Goal: Task Accomplishment & Management: Manage account settings

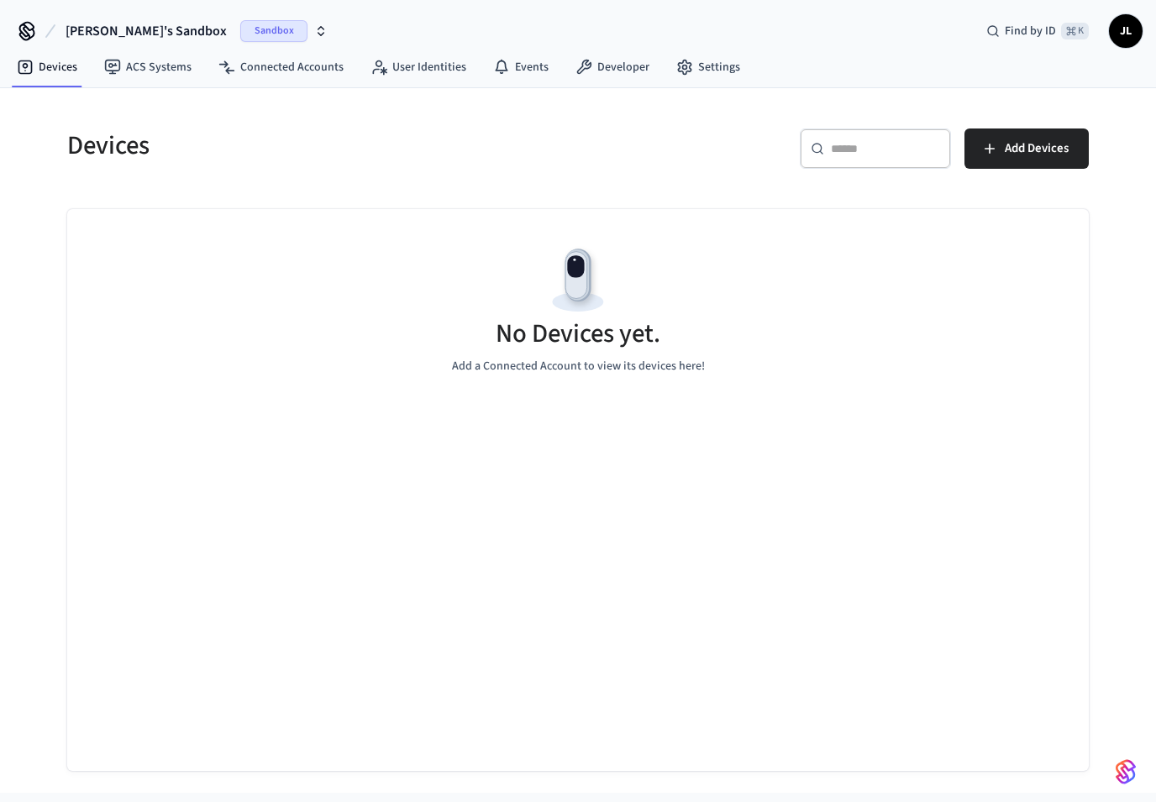
click at [118, 31] on span "[PERSON_NAME]'s Sandbox" at bounding box center [146, 31] width 161 height 20
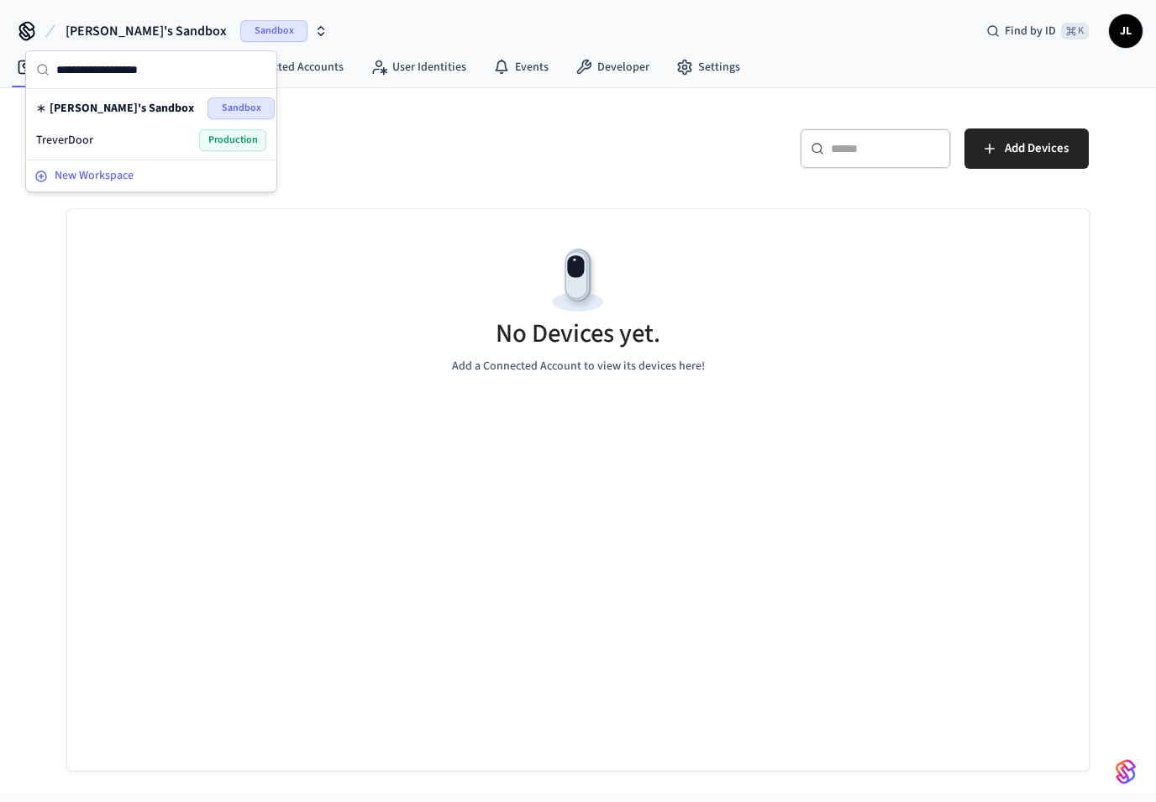
click at [97, 170] on span "New Workspace" at bounding box center [94, 176] width 79 height 18
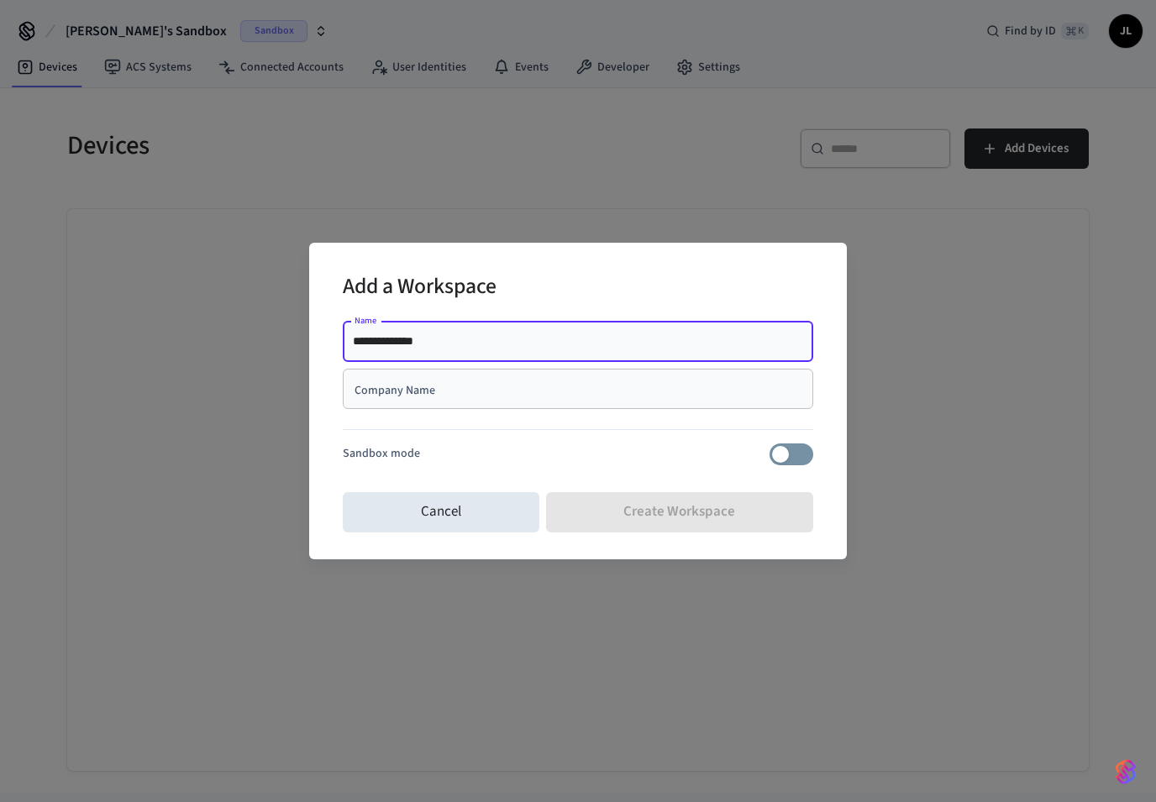
type input "**********"
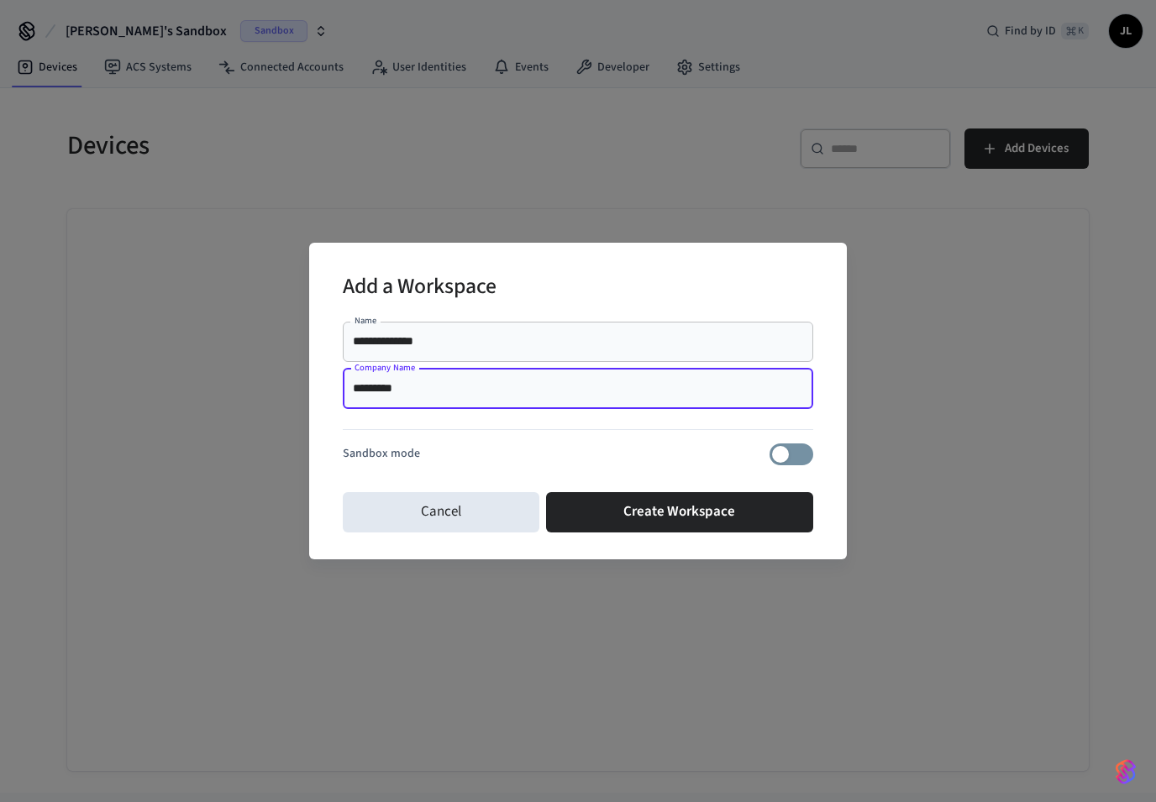
type input "*********"
click at [663, 506] on button "Create Workspace" at bounding box center [680, 512] width 268 height 40
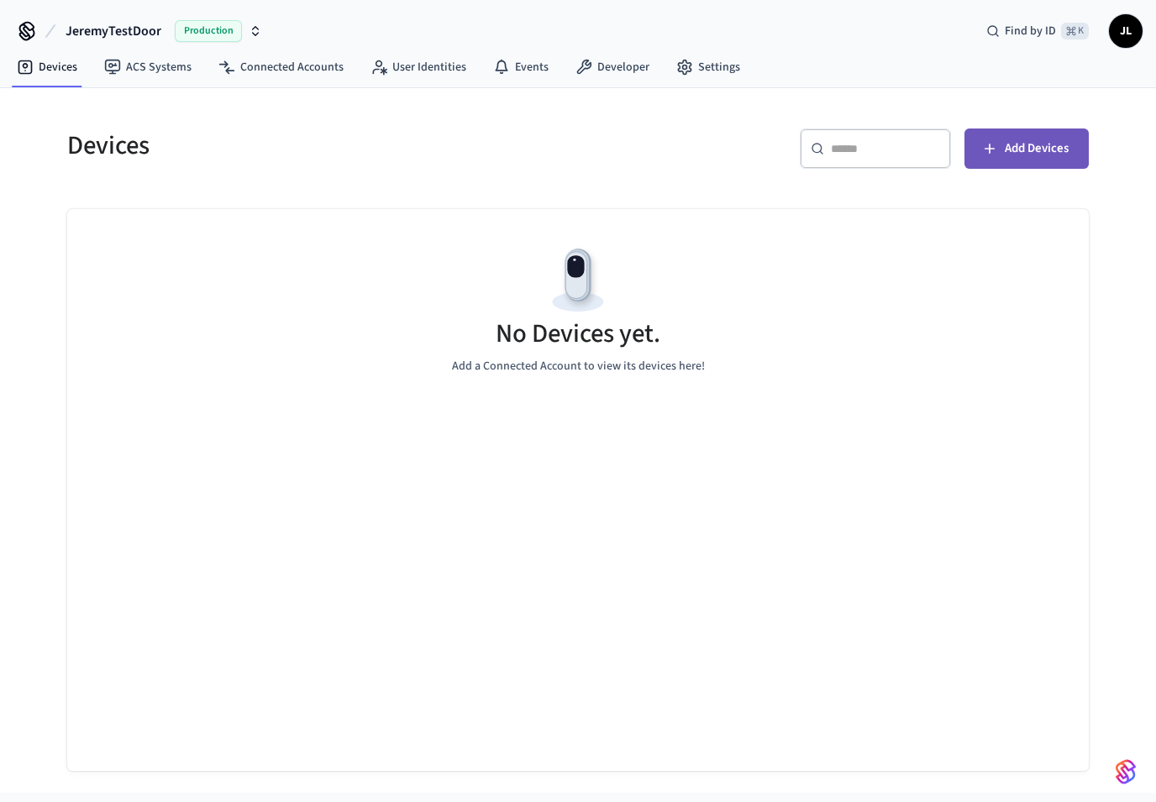
click at [1030, 130] on button "Add Devices" at bounding box center [1026, 149] width 124 height 40
click at [1023, 134] on button "Add Devices" at bounding box center [1026, 149] width 124 height 40
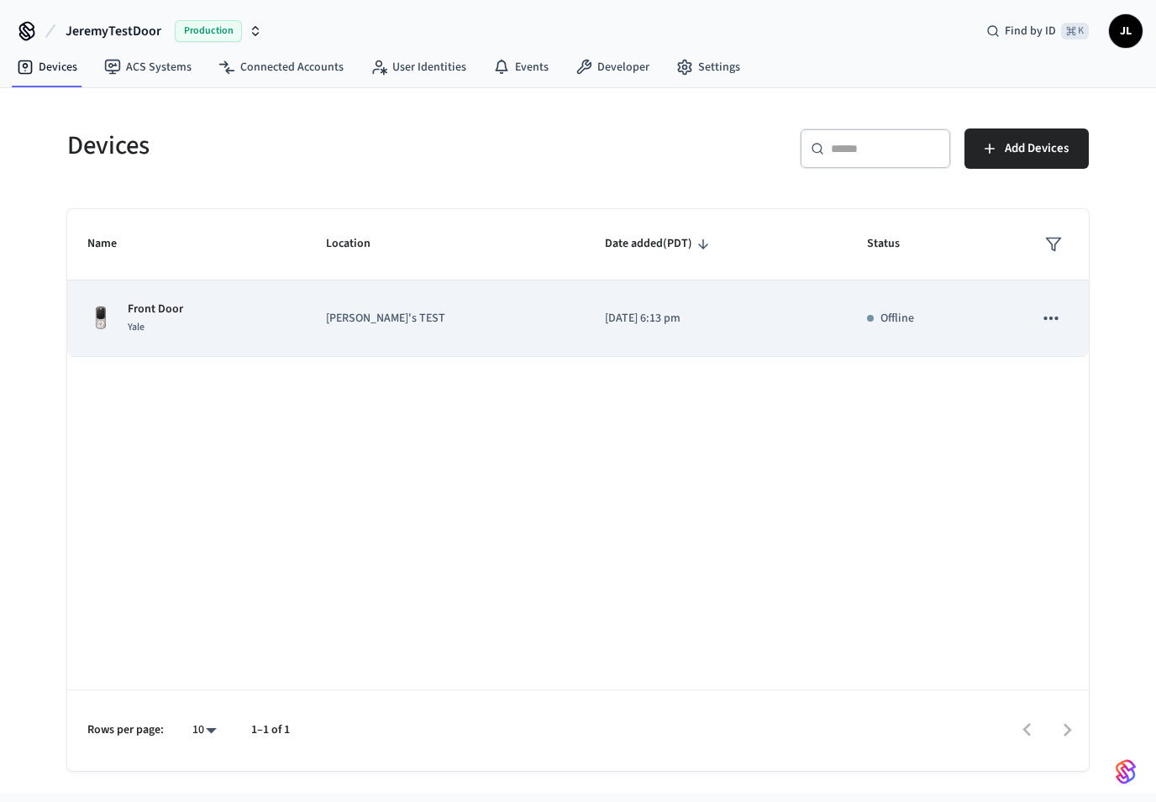
click at [1029, 316] on td "sticky table" at bounding box center [1051, 319] width 76 height 76
click at [1046, 316] on icon "sticky table" at bounding box center [1051, 318] width 22 height 22
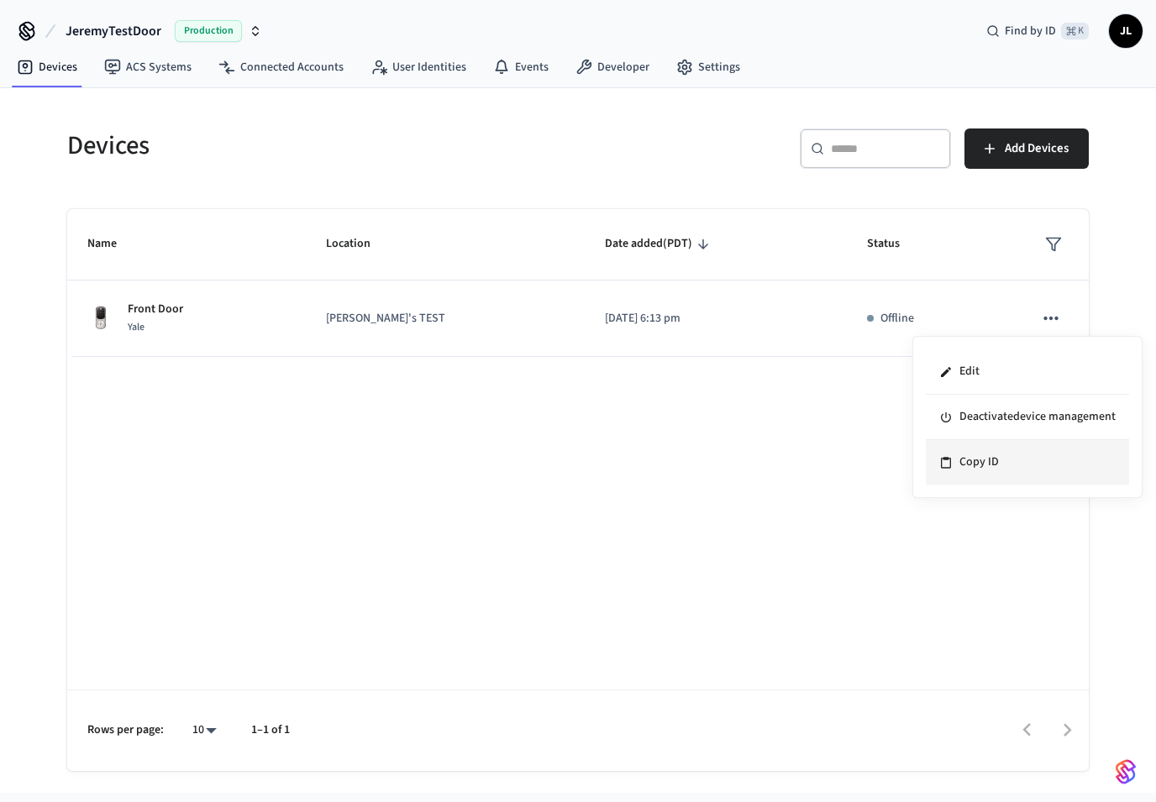
click at [994, 464] on li "Copy ID" at bounding box center [1027, 462] width 203 height 45
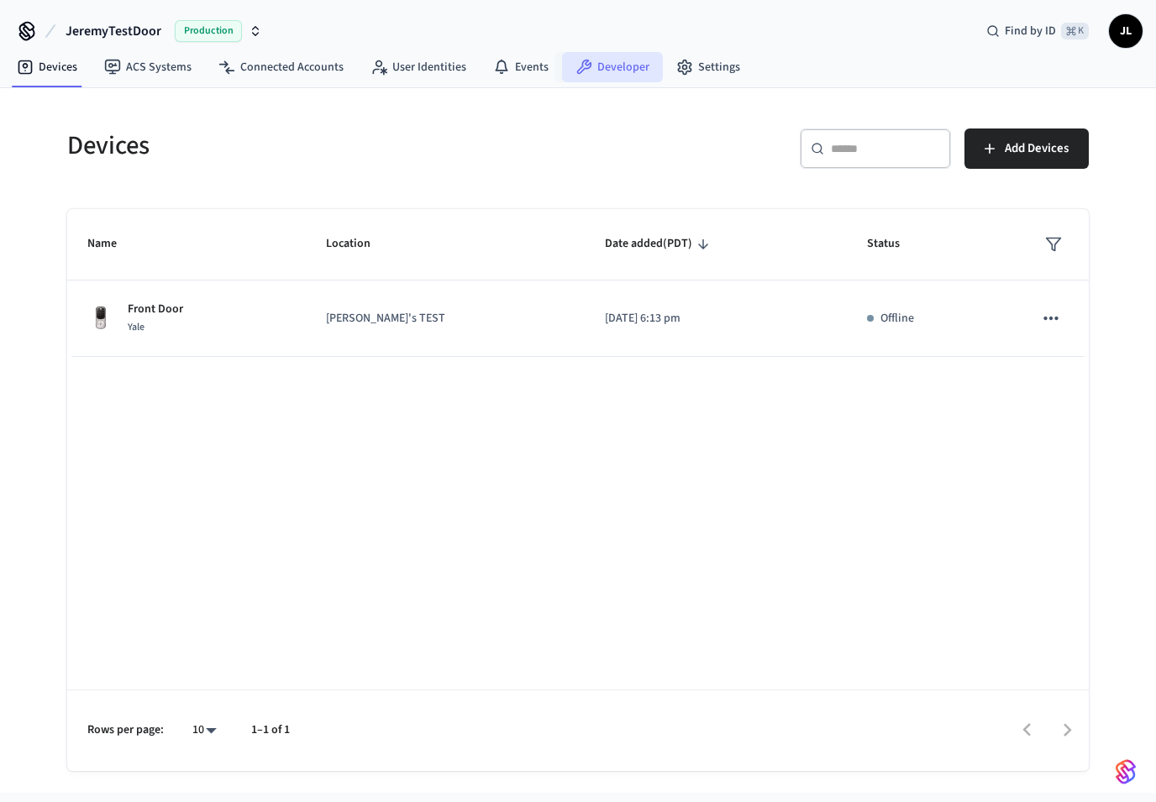
click at [577, 59] on icon at bounding box center [583, 67] width 17 height 17
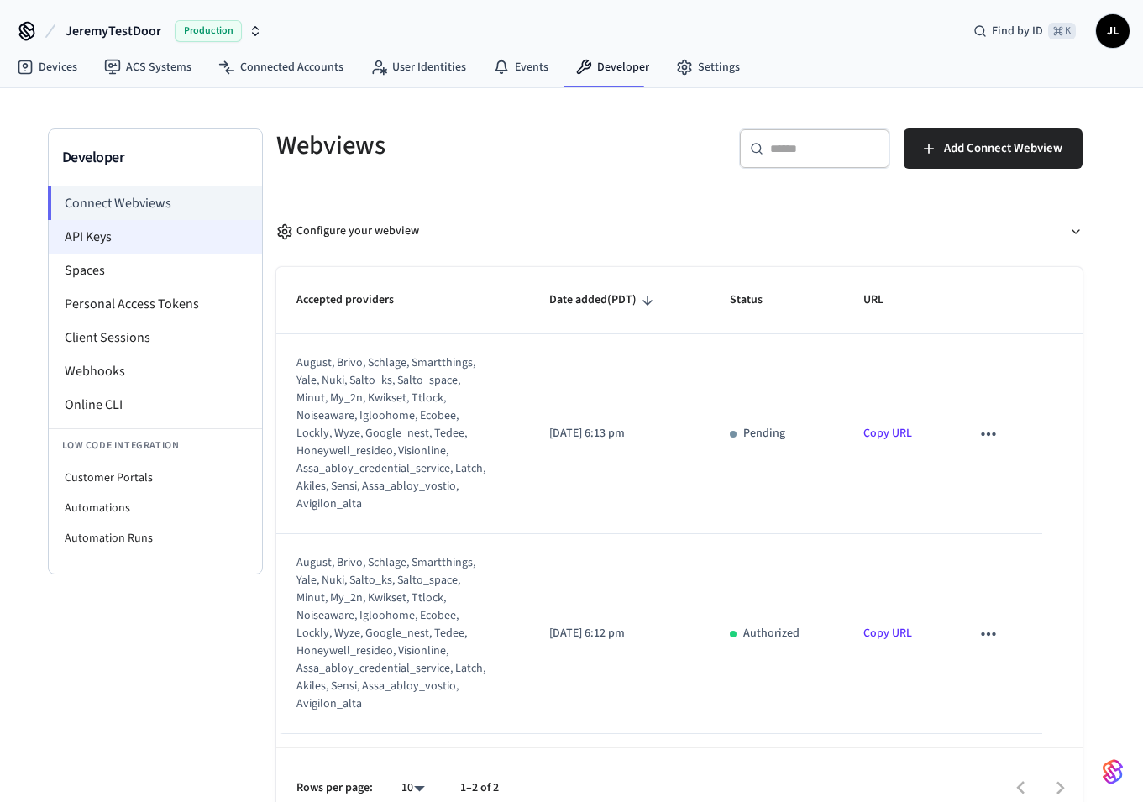
click at [123, 242] on li "API Keys" at bounding box center [155, 237] width 213 height 34
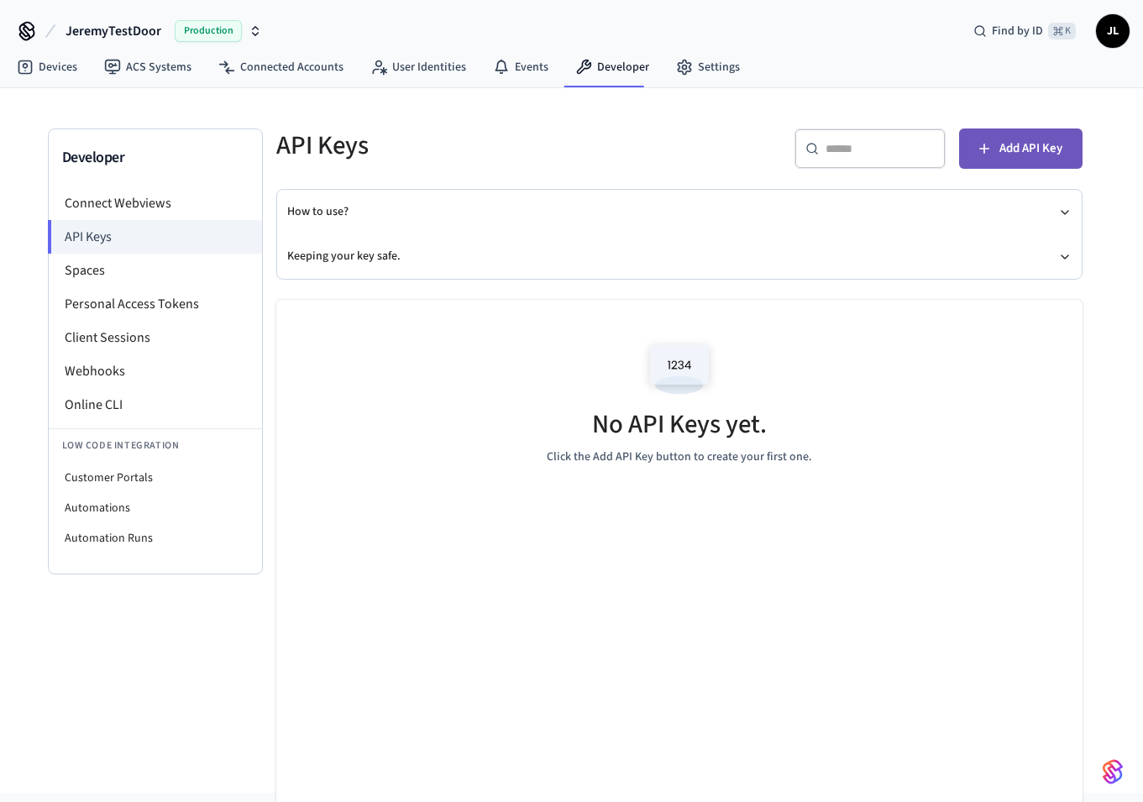
click at [993, 158] on button "Add API Key" at bounding box center [1020, 149] width 123 height 40
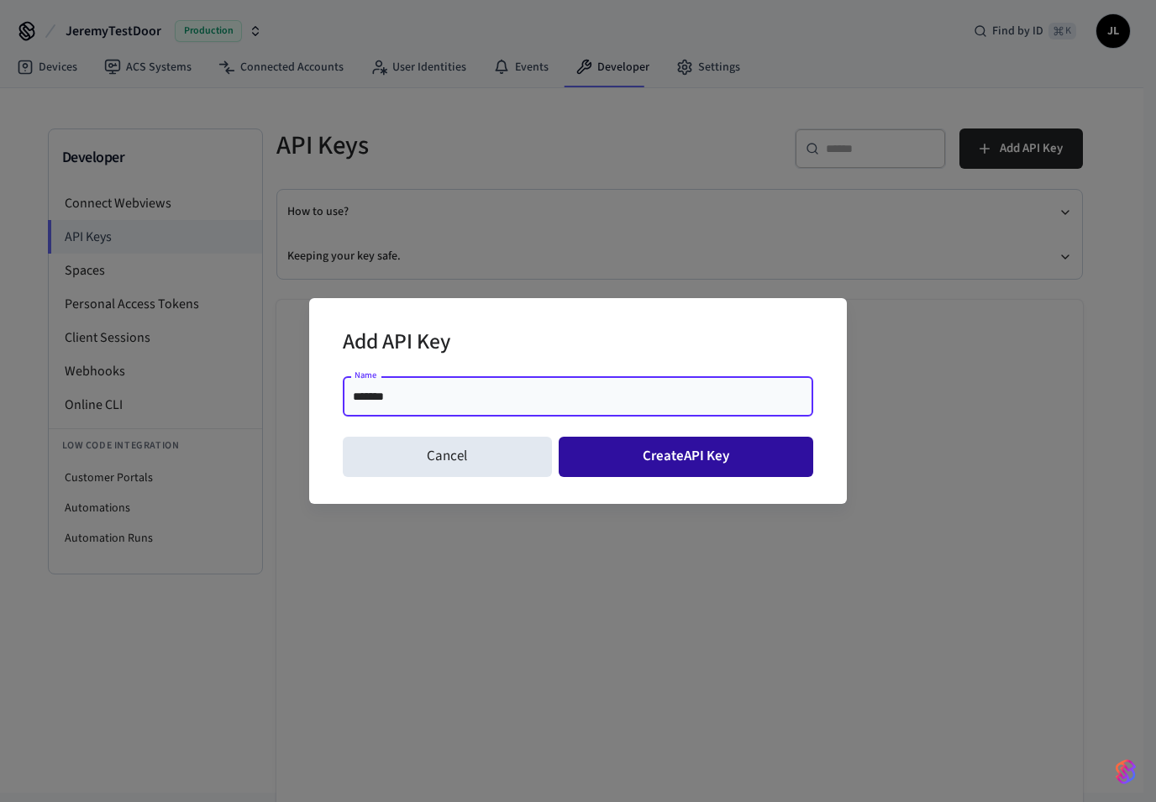
type input "*******"
click at [628, 469] on button "Create API Key" at bounding box center [686, 457] width 255 height 40
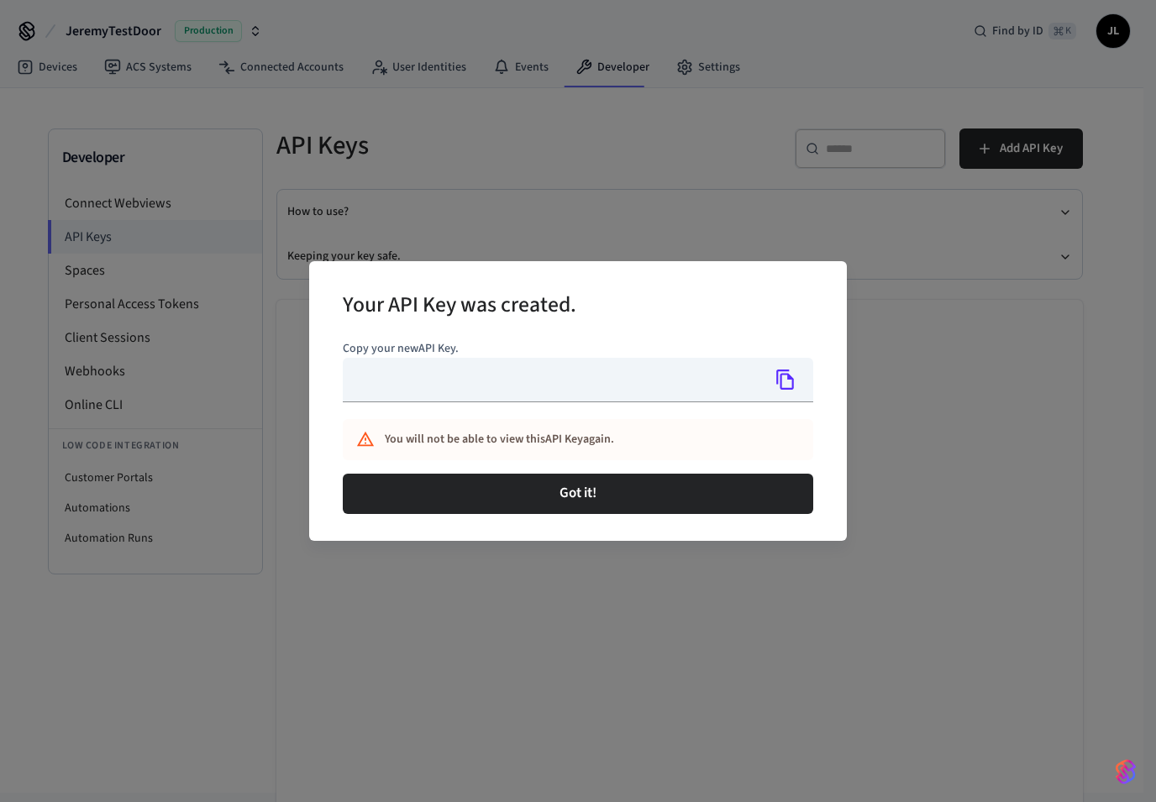
type input "**********"
click at [782, 389] on icon "Copy" at bounding box center [785, 380] width 18 height 20
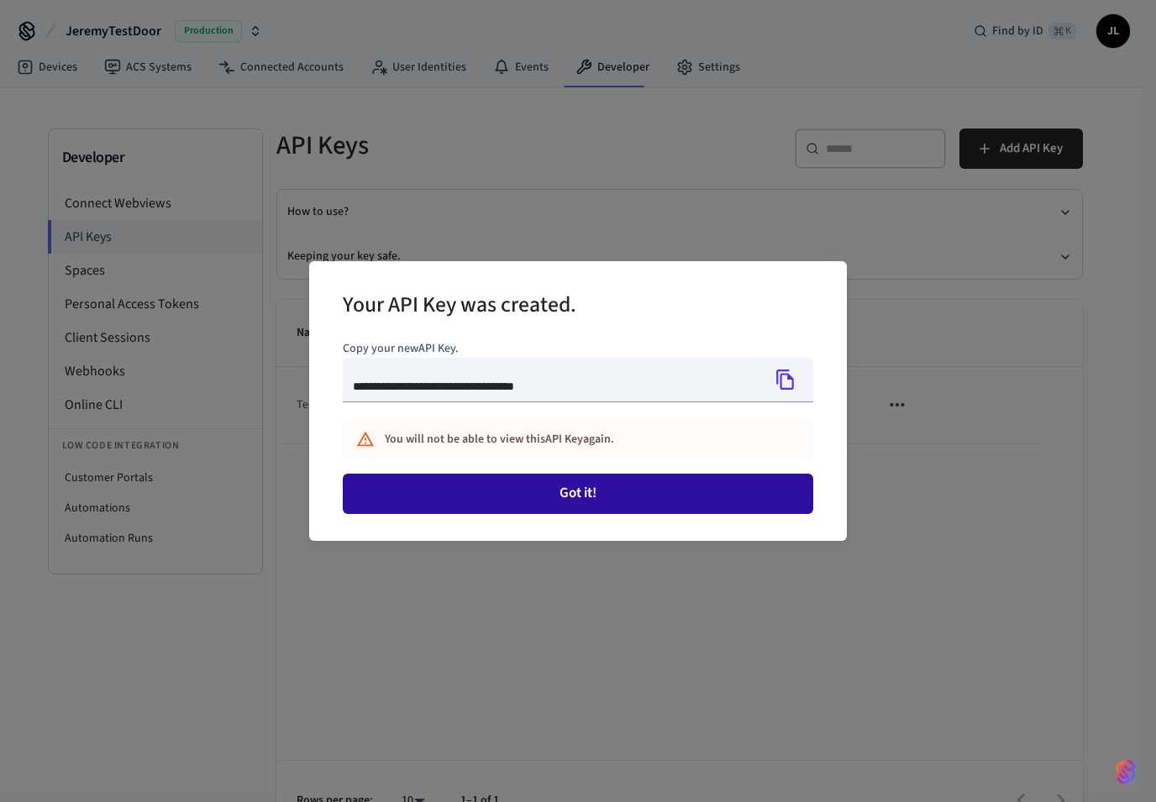
click at [555, 495] on button "Got it!" at bounding box center [578, 494] width 470 height 40
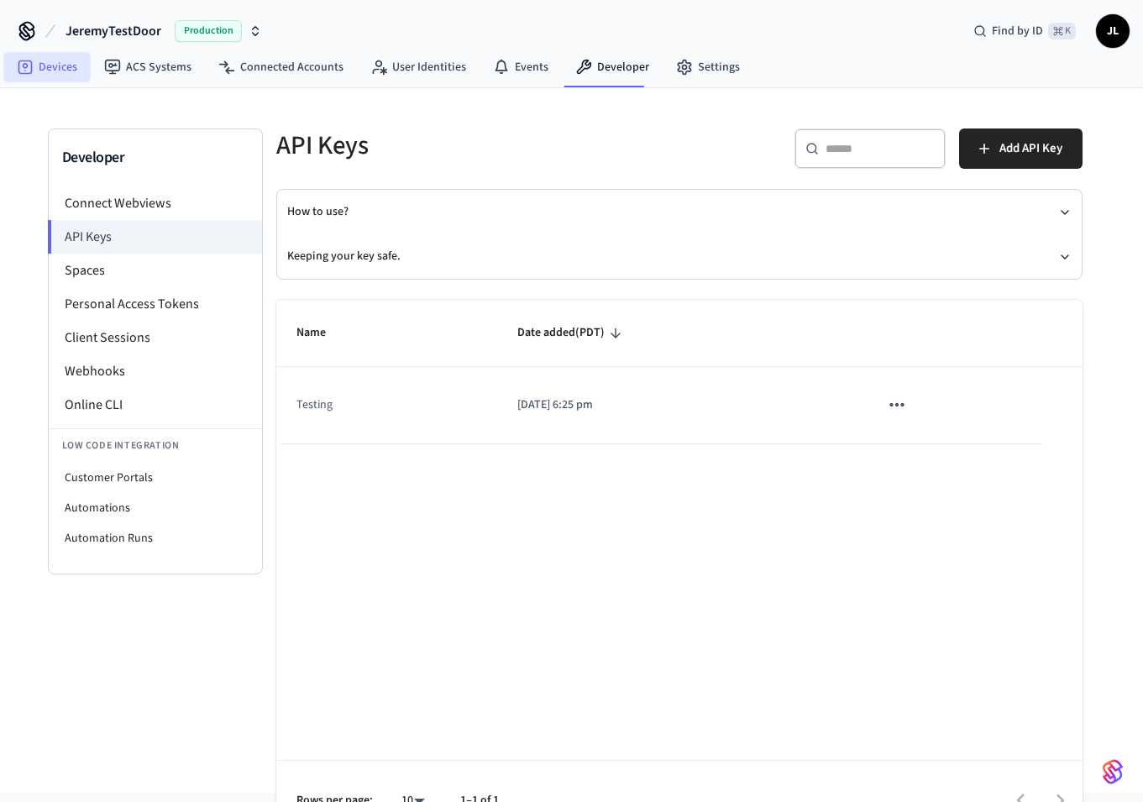
click at [66, 68] on link "Devices" at bounding box center [46, 67] width 87 height 30
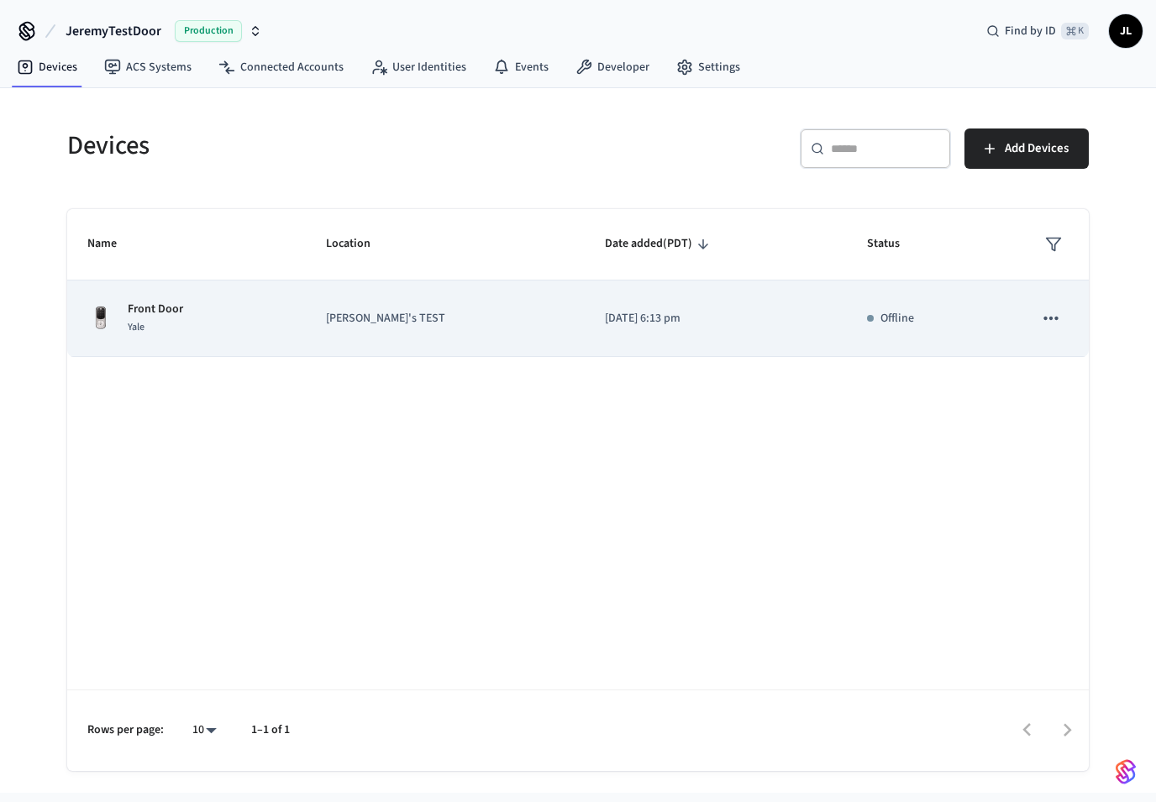
click at [286, 309] on div "Front Door Yale" at bounding box center [186, 318] width 198 height 35
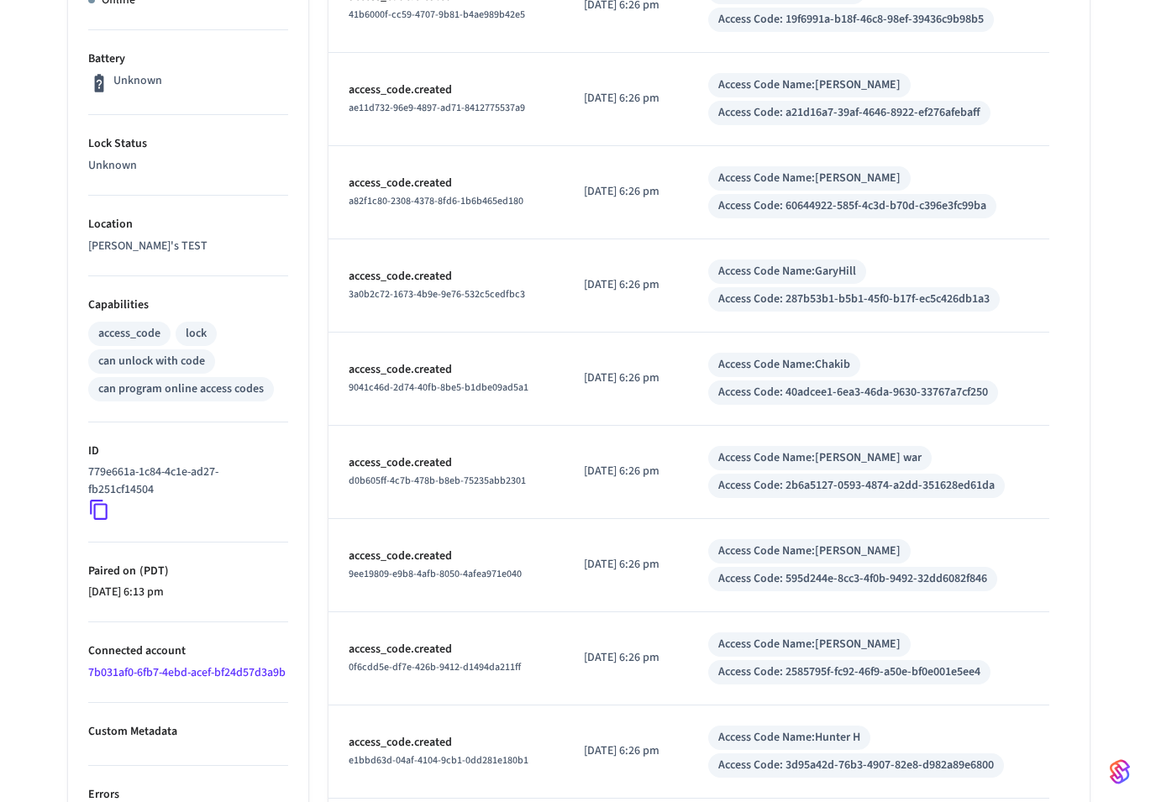
scroll to position [579, 0]
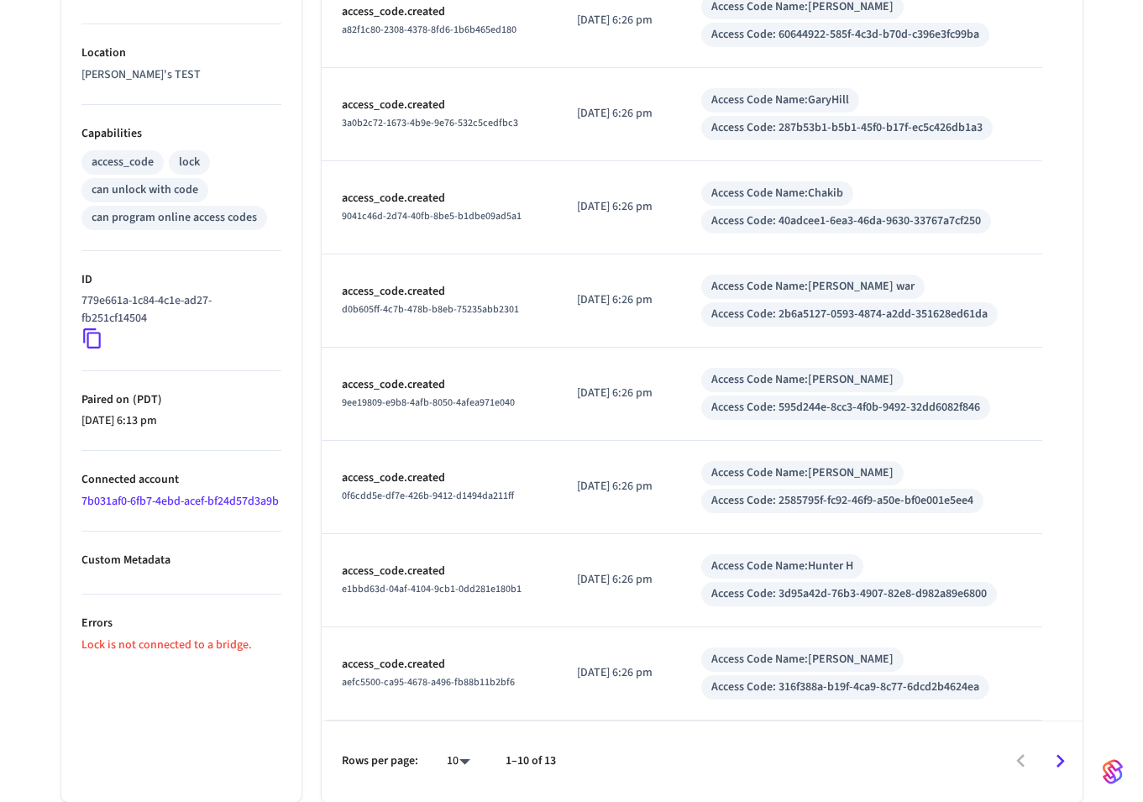
click at [454, 763] on body "JeremyTestDoor Production Find by ID ⌘ K JL Devices ACS Systems Connected Accou…" at bounding box center [571, 111] width 1143 height 1381
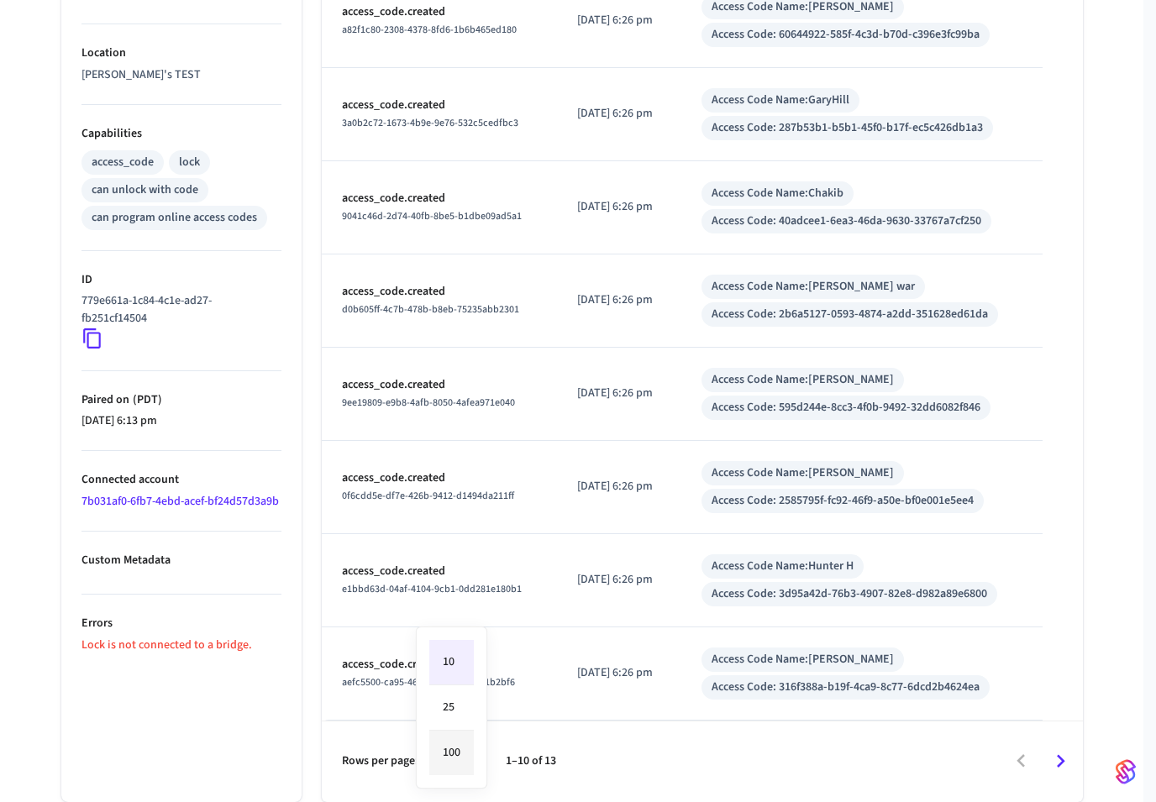
click at [462, 754] on li "100" at bounding box center [451, 753] width 45 height 45
type input "***"
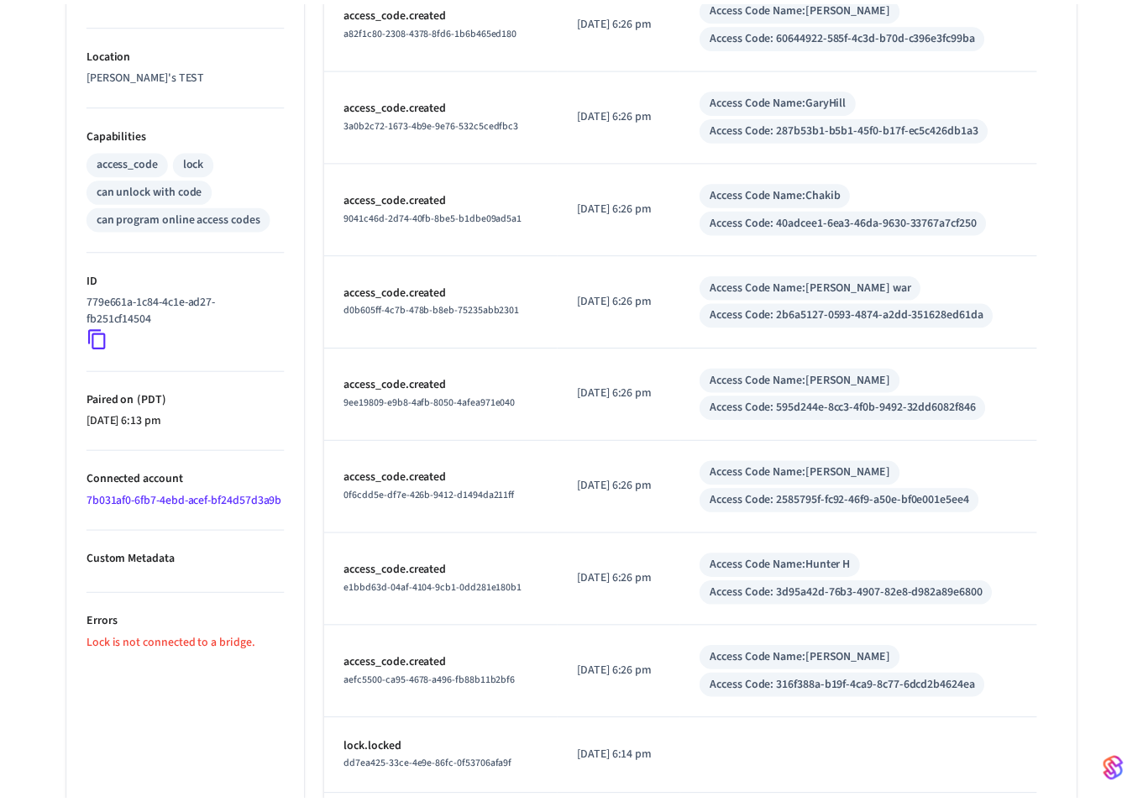
scroll to position [808, 0]
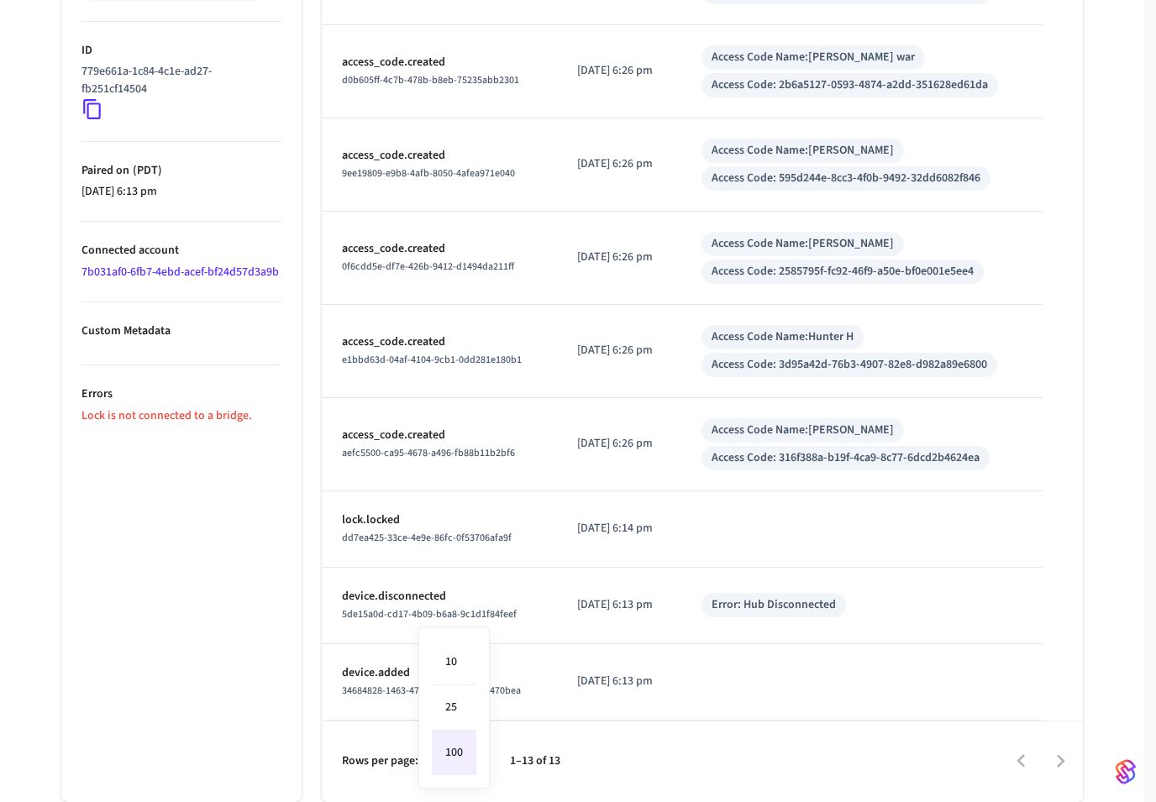
click at [467, 758] on li "100" at bounding box center [454, 753] width 45 height 45
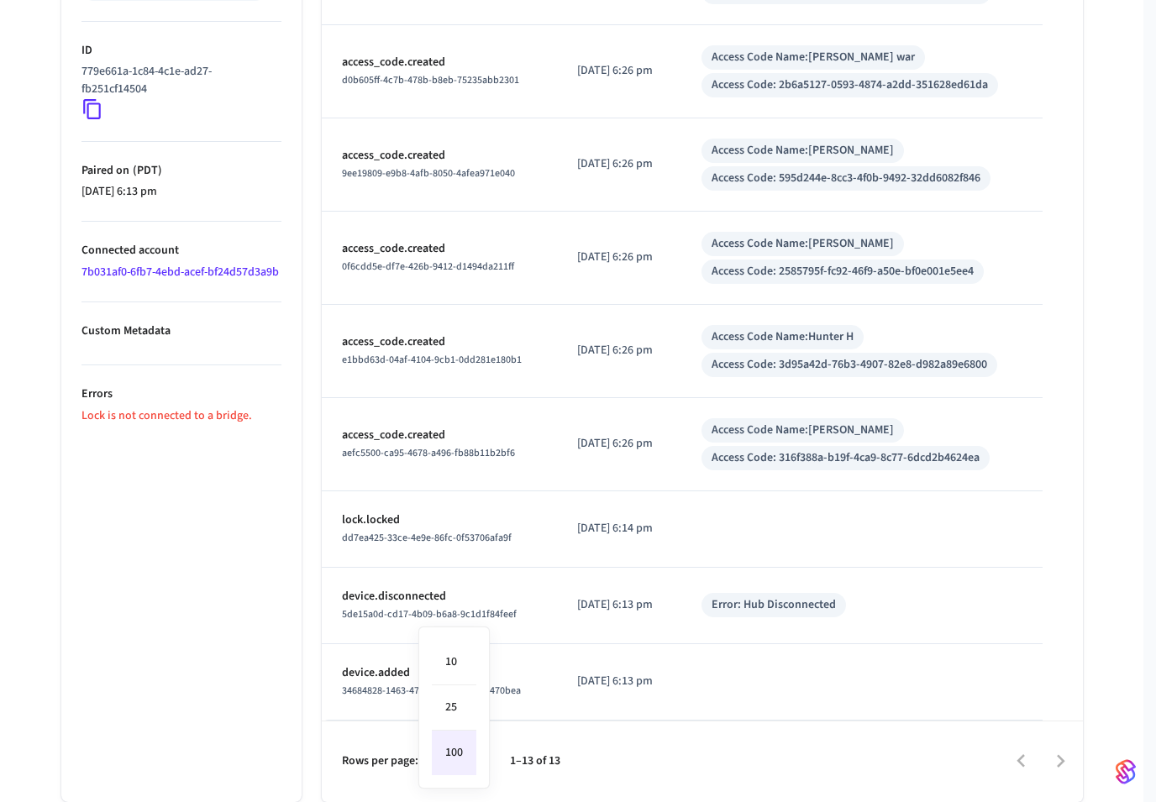
click at [469, 758] on li "100" at bounding box center [454, 753] width 45 height 45
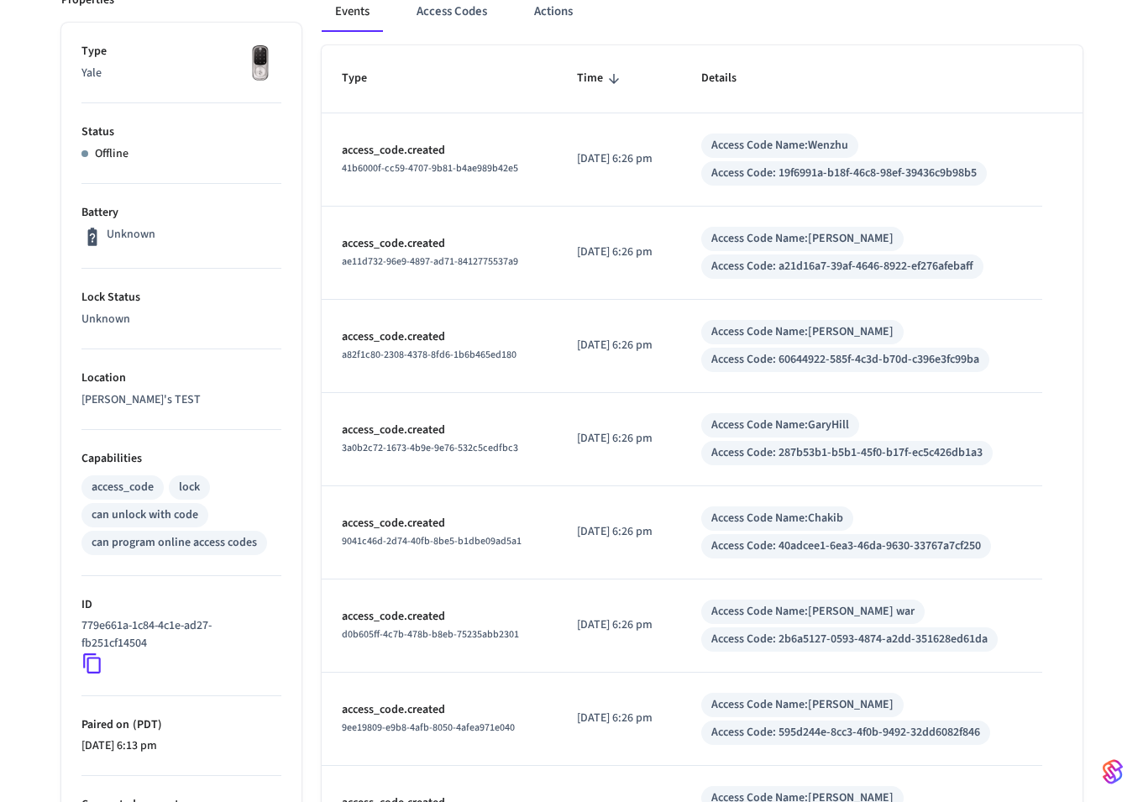
scroll to position [134, 0]
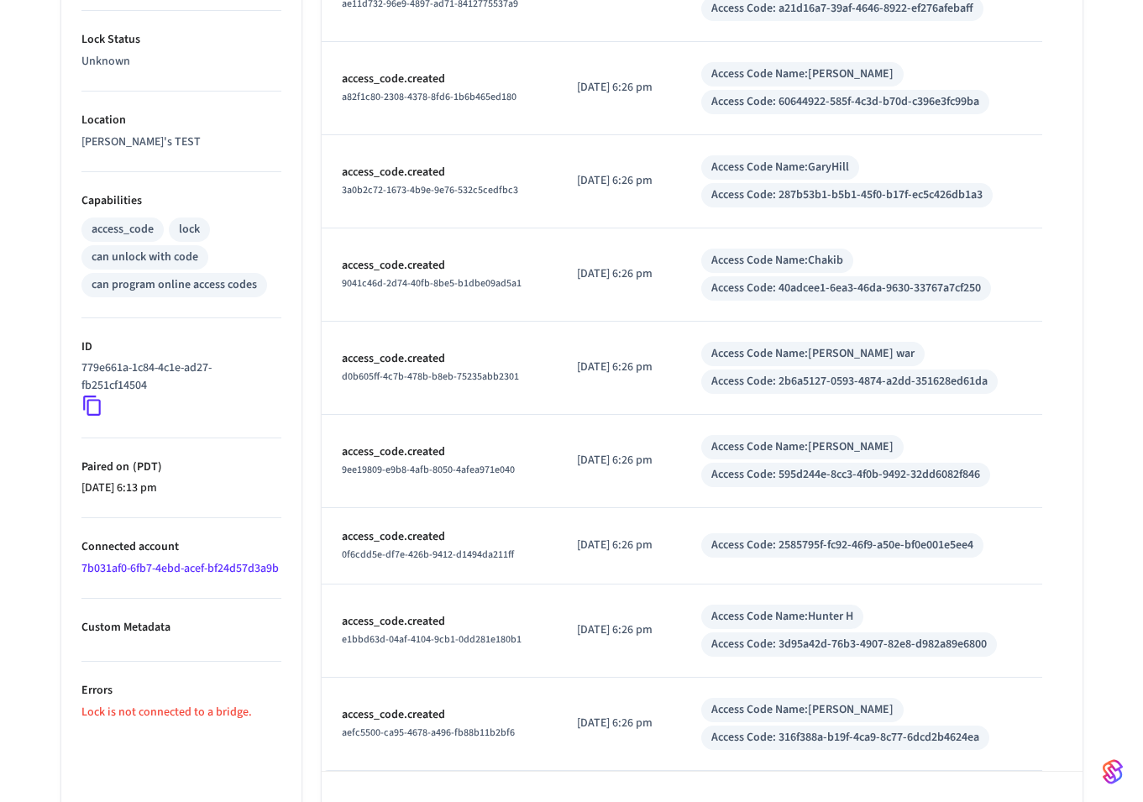
scroll to position [562, 0]
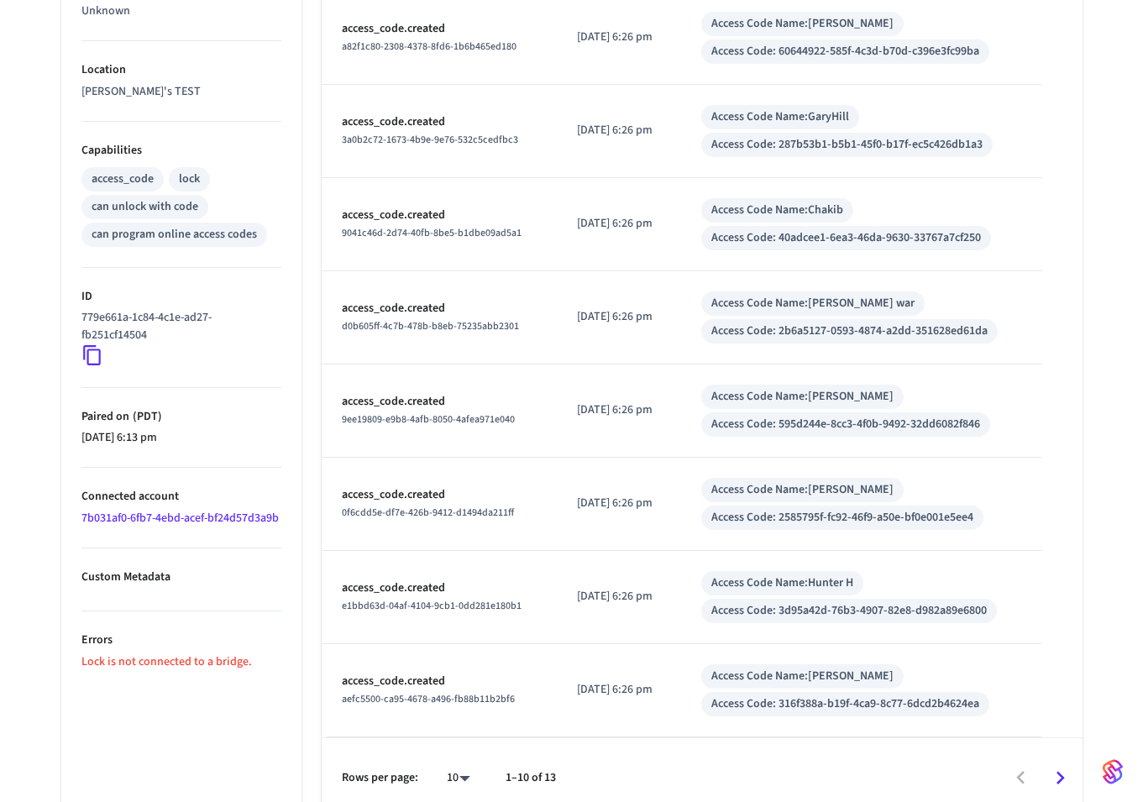
scroll to position [579, 0]
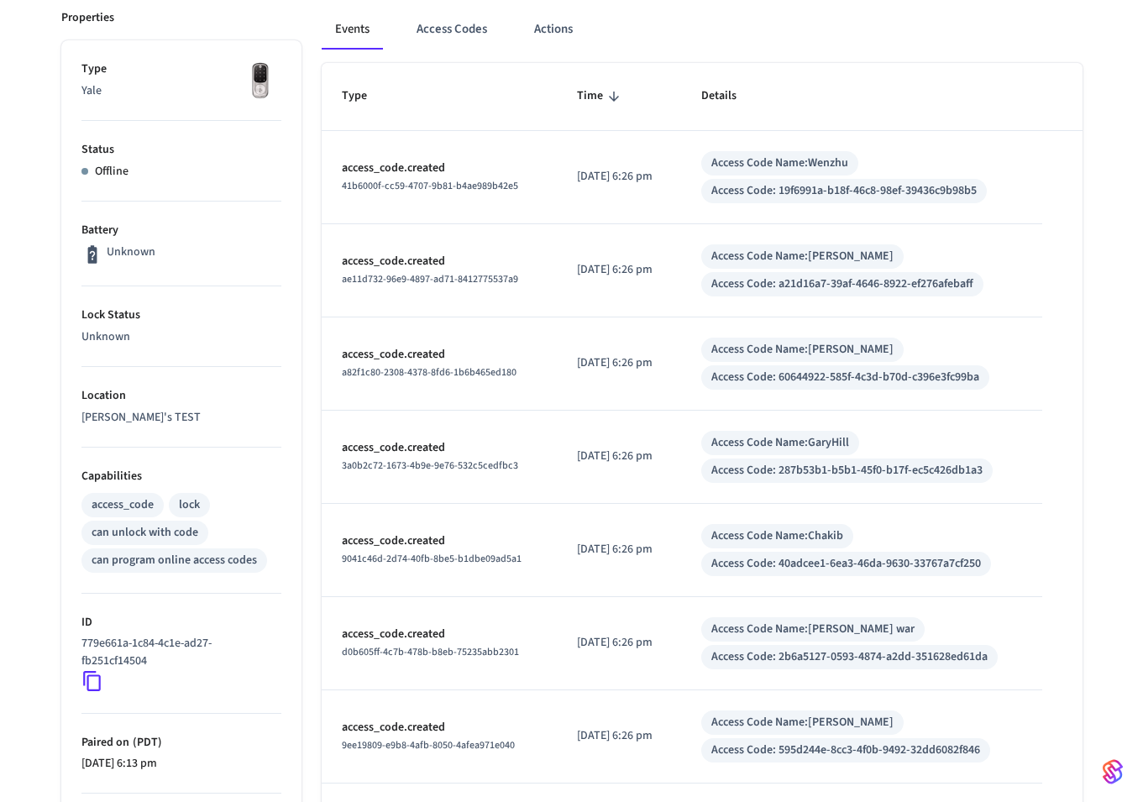
scroll to position [579, 0]
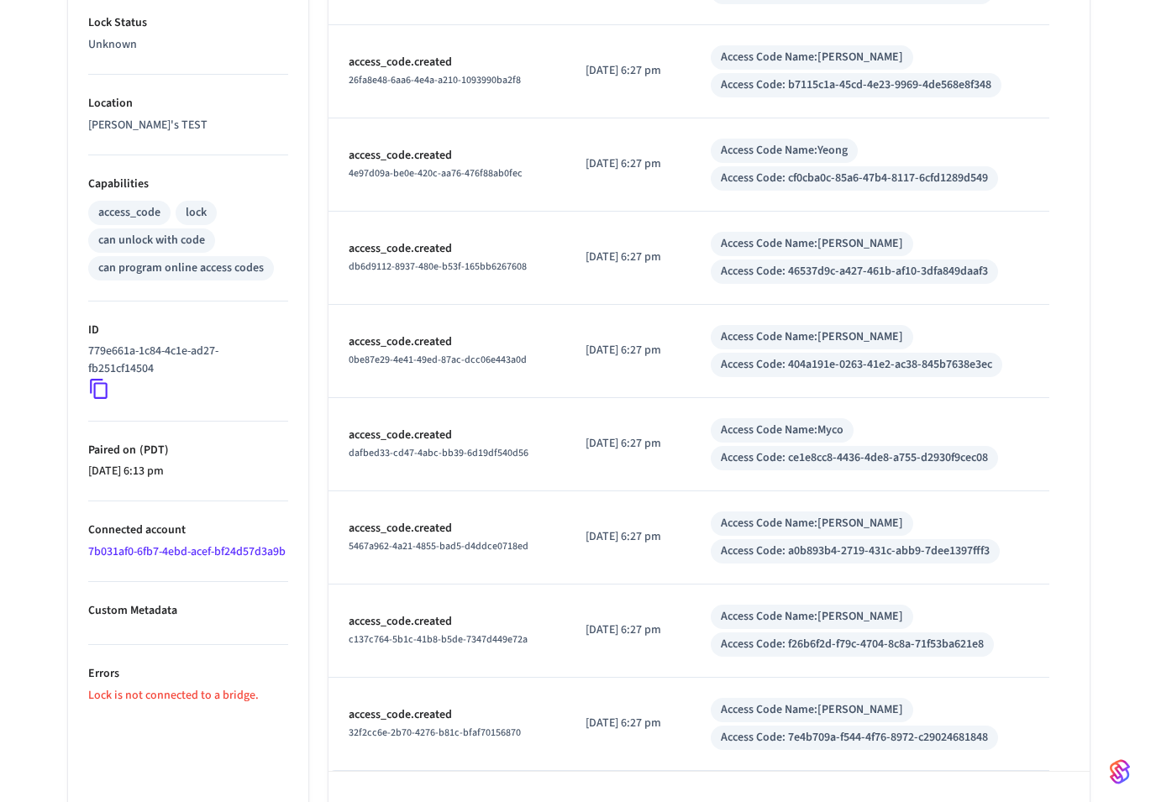
scroll to position [579, 0]
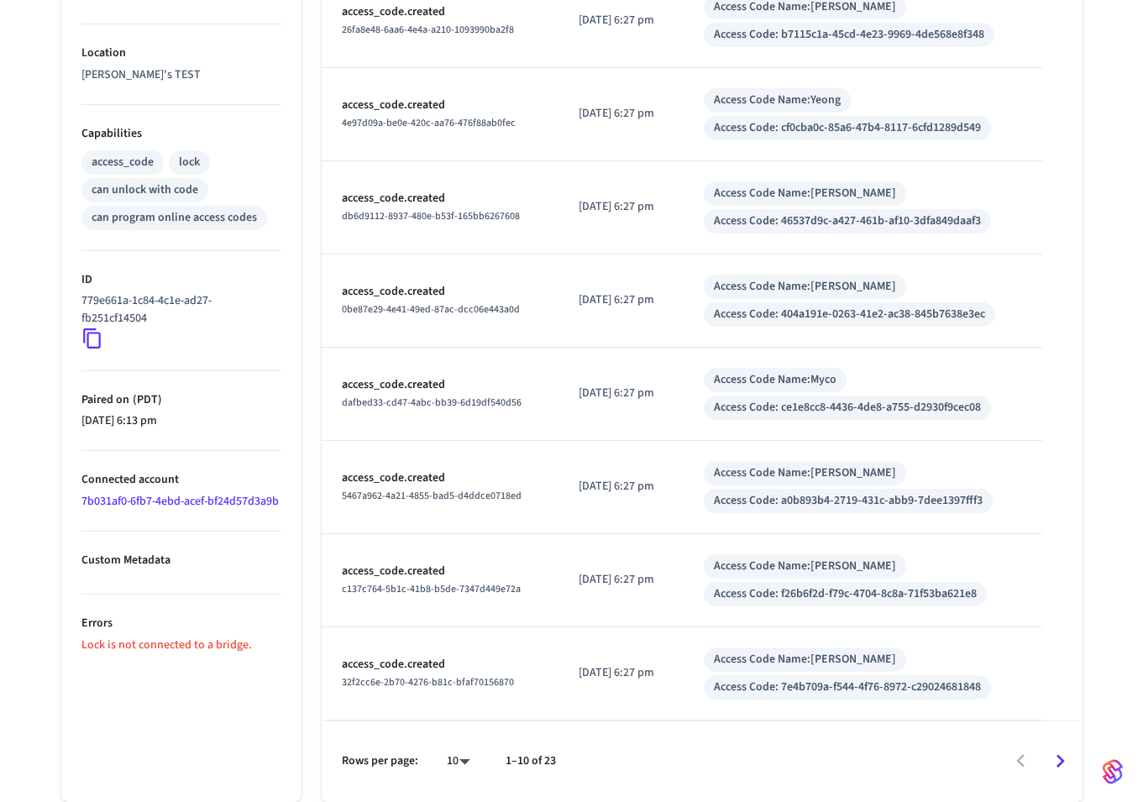
click at [464, 760] on body "JeremyTestDoor Production Find by ID ⌘ K JL Devices ACS Systems Connected Accou…" at bounding box center [571, 111] width 1143 height 1381
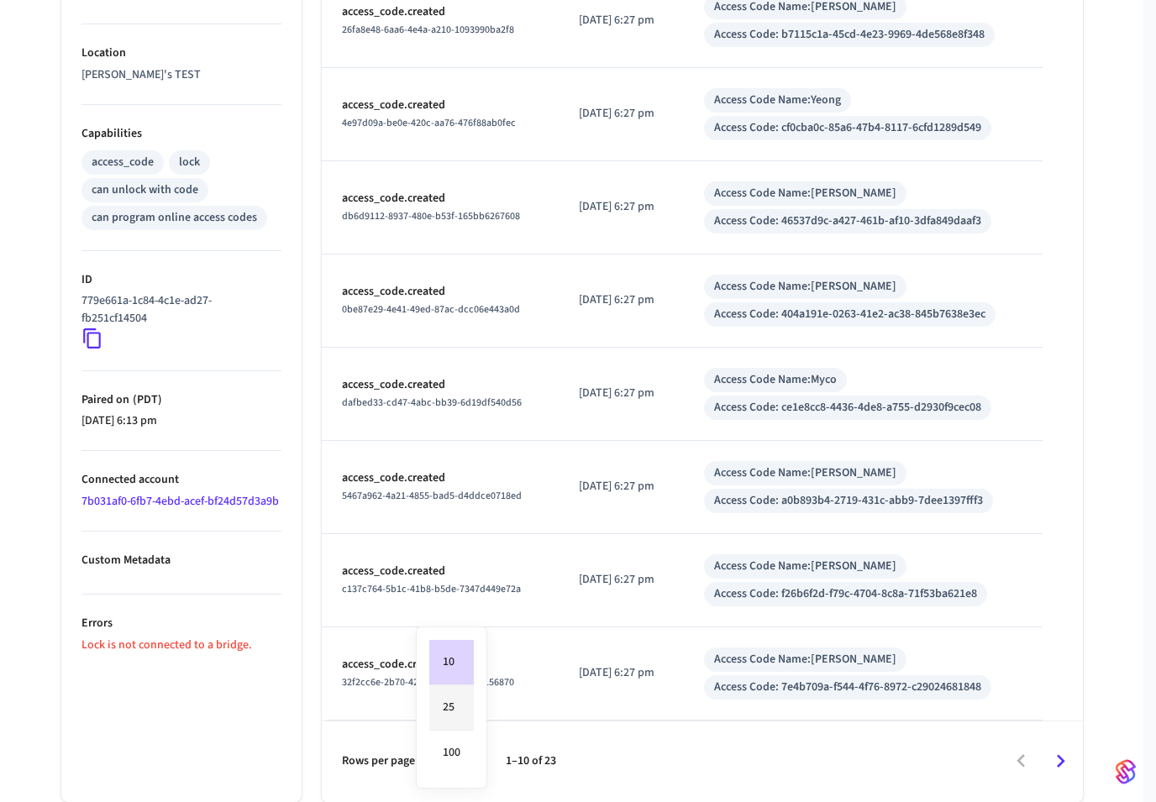
click at [448, 708] on li "25" at bounding box center [451, 707] width 45 height 45
type input "**"
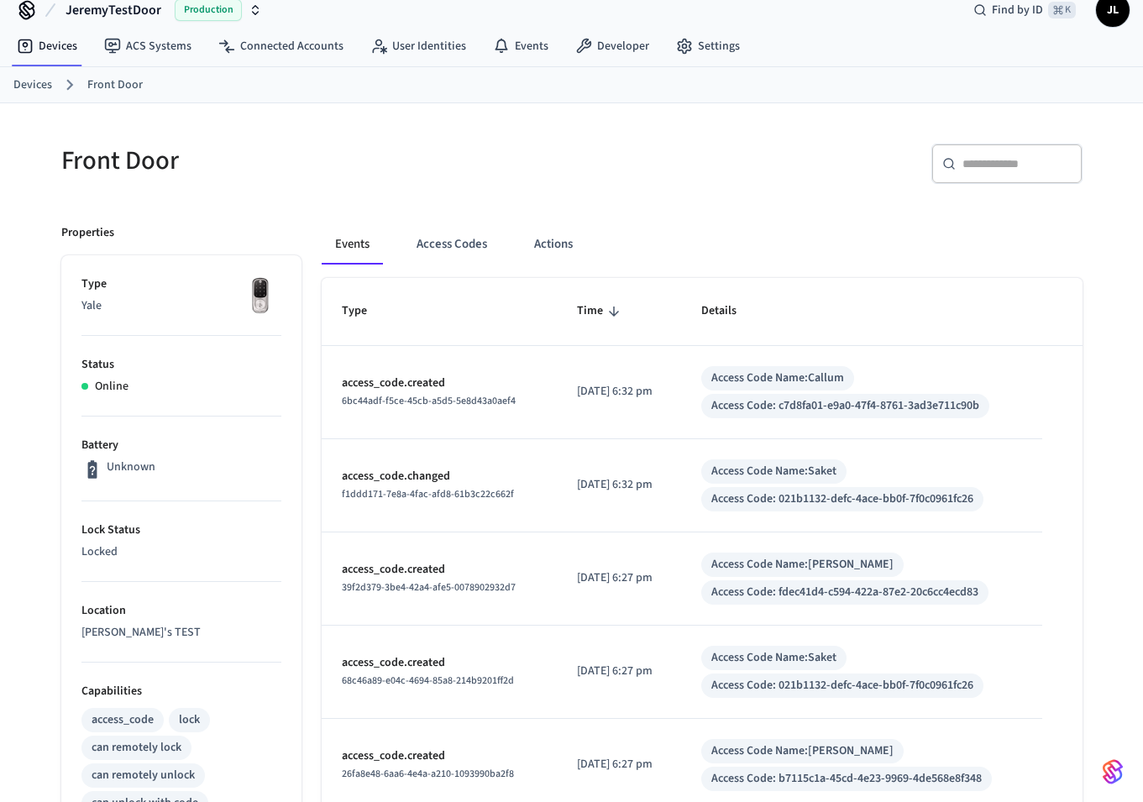
scroll to position [40, 0]
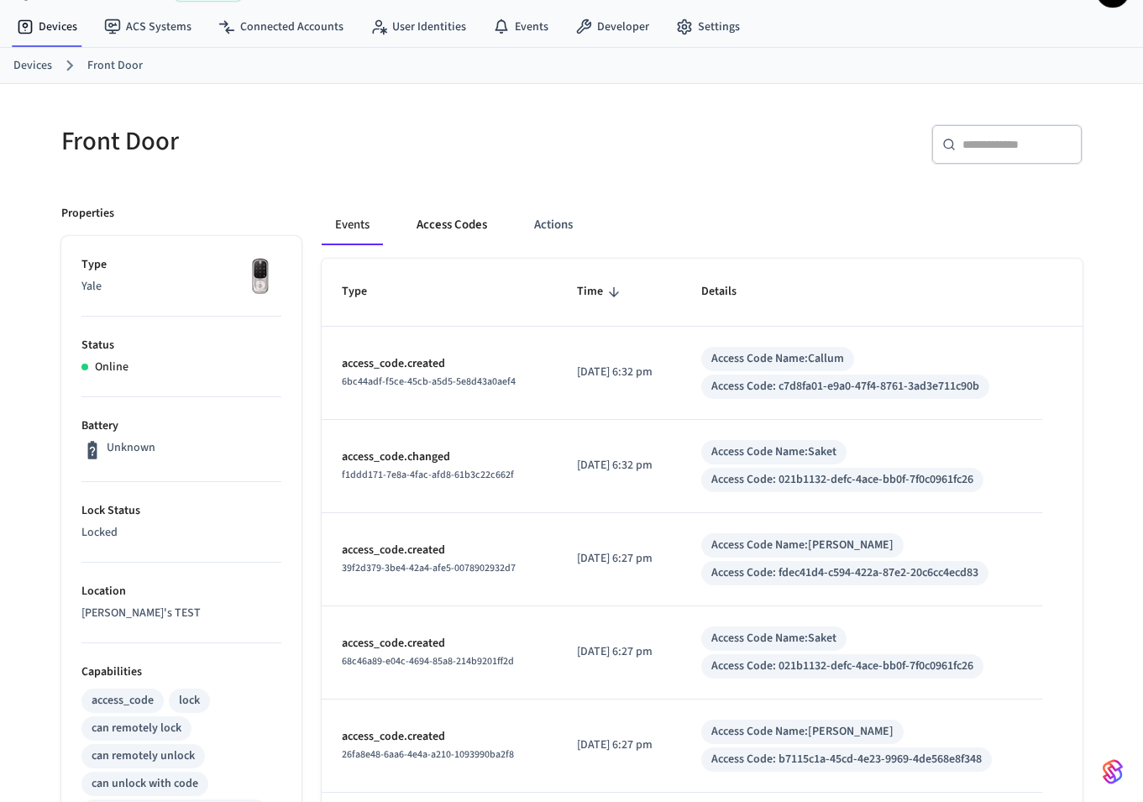
click at [438, 218] on button "Access Codes" at bounding box center [451, 225] width 97 height 40
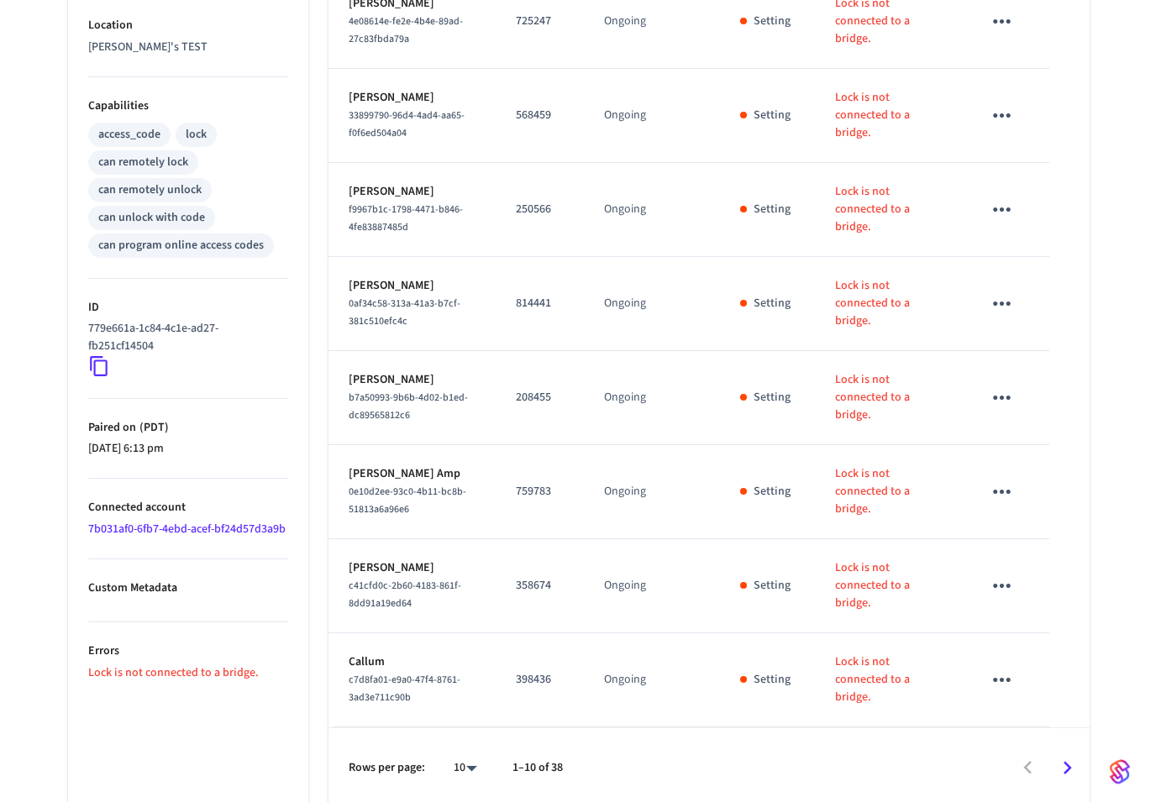
scroll to position [613, 0]
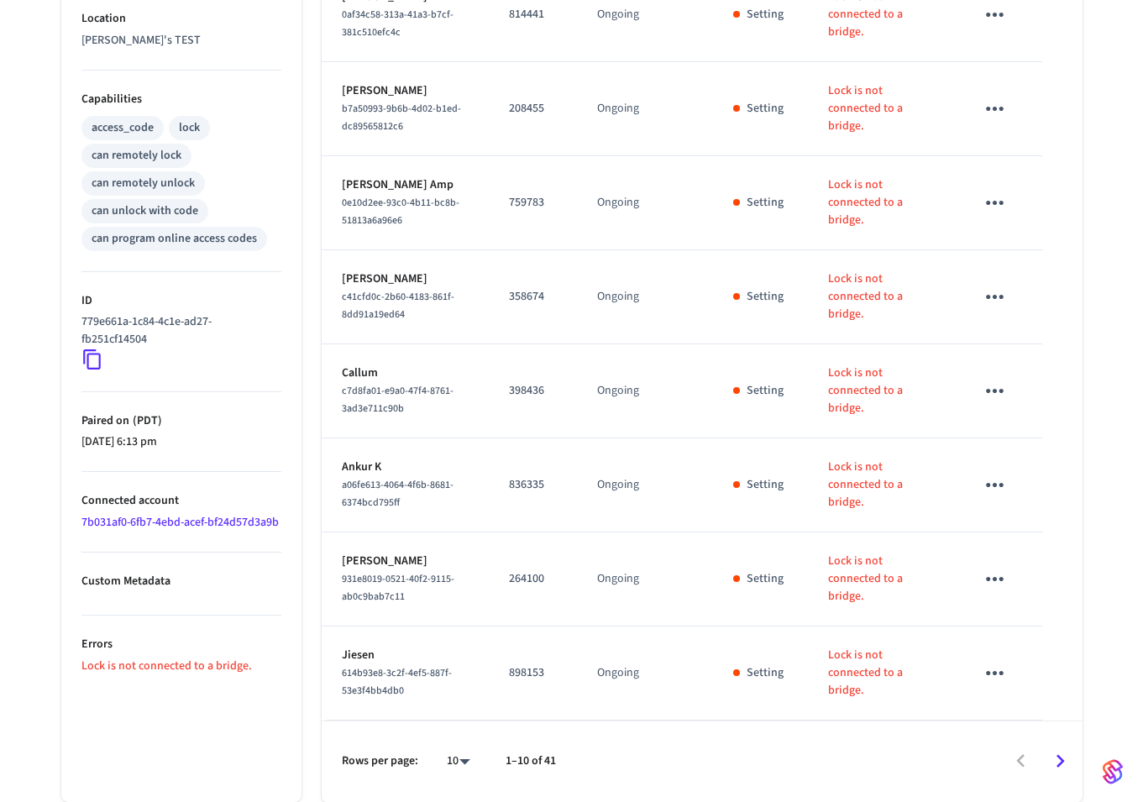
click at [443, 776] on div "10 **" at bounding box center [452, 762] width 54 height 40
click at [454, 765] on body "JeremyTestDoor Production Find by ID ⌘ K JL Devices ACS Systems Connected Accou…" at bounding box center [571, 94] width 1143 height 1415
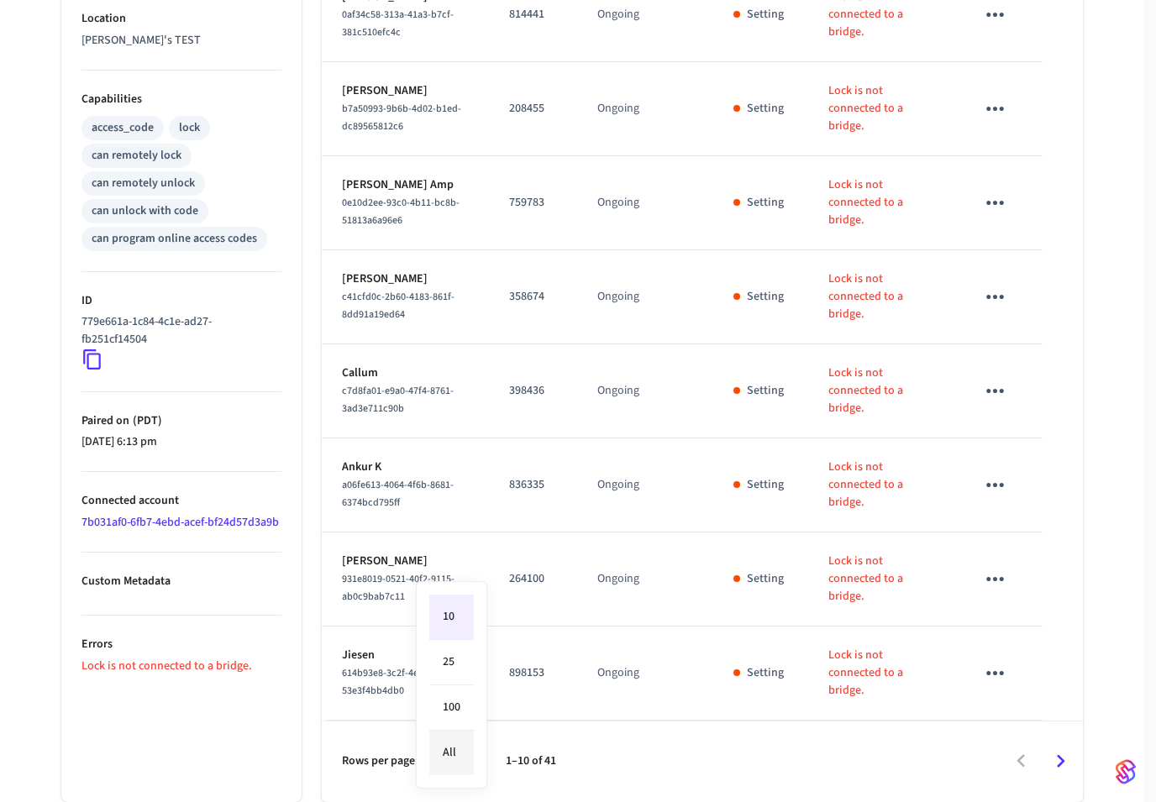
click at [455, 761] on li "All" at bounding box center [451, 753] width 45 height 45
type input "**"
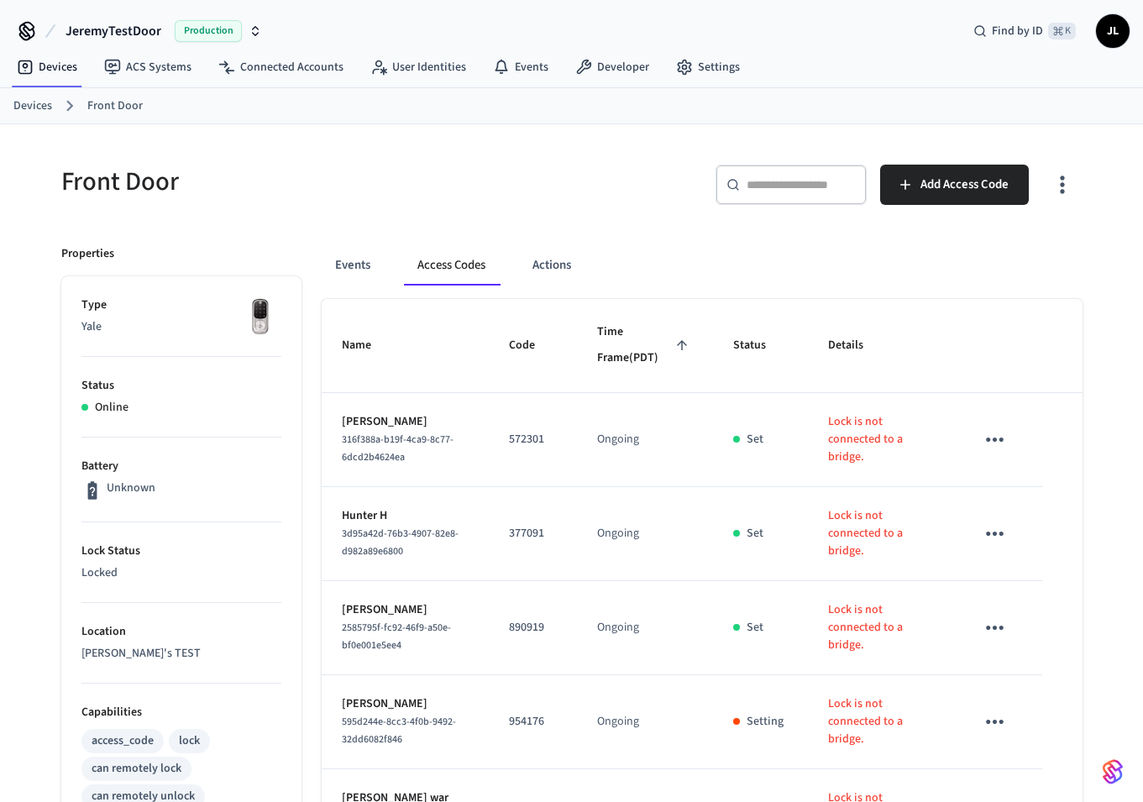
scroll to position [23, 0]
